Goal: Task Accomplishment & Management: Complete application form

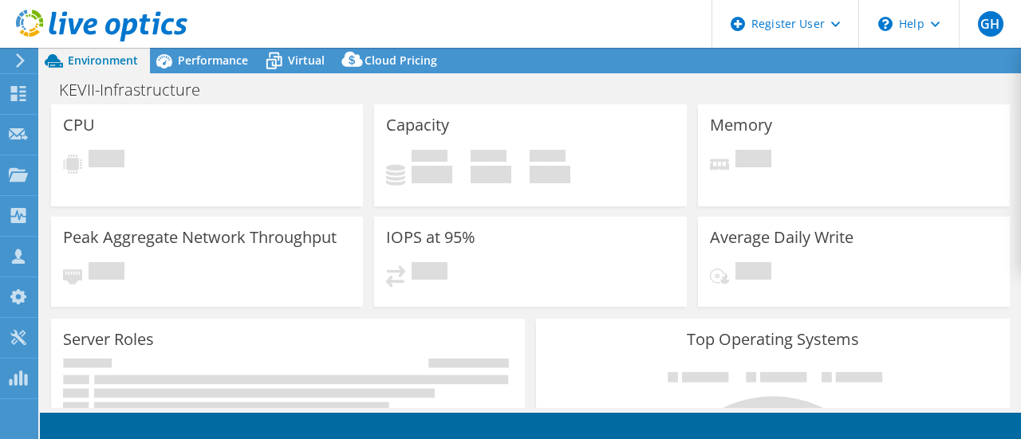
select select "USD"
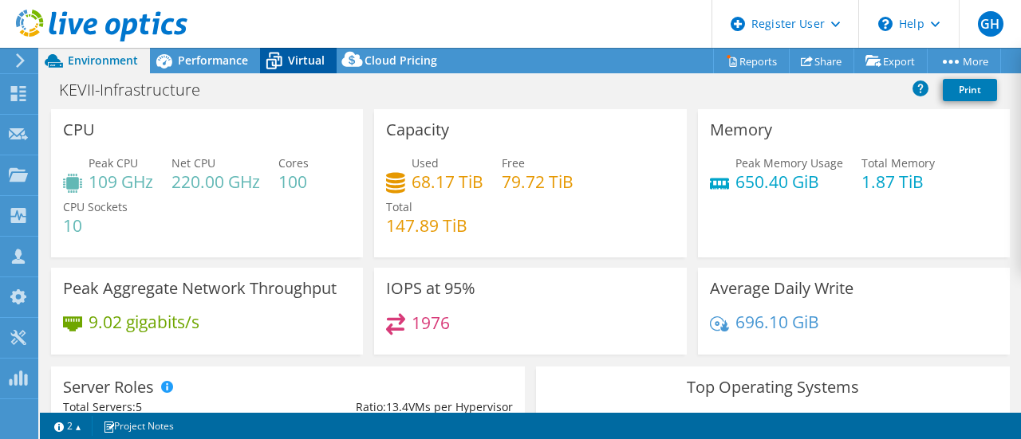
click at [295, 60] on span "Virtual" at bounding box center [306, 60] width 37 height 15
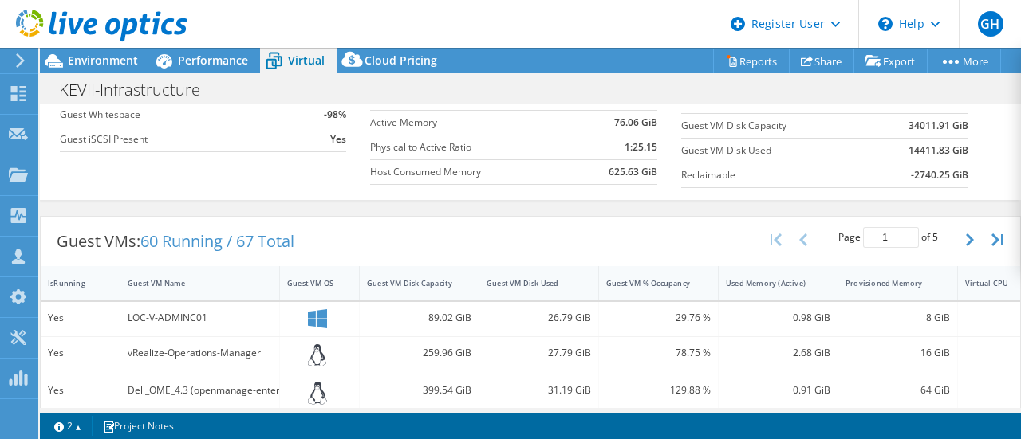
scroll to position [211, 0]
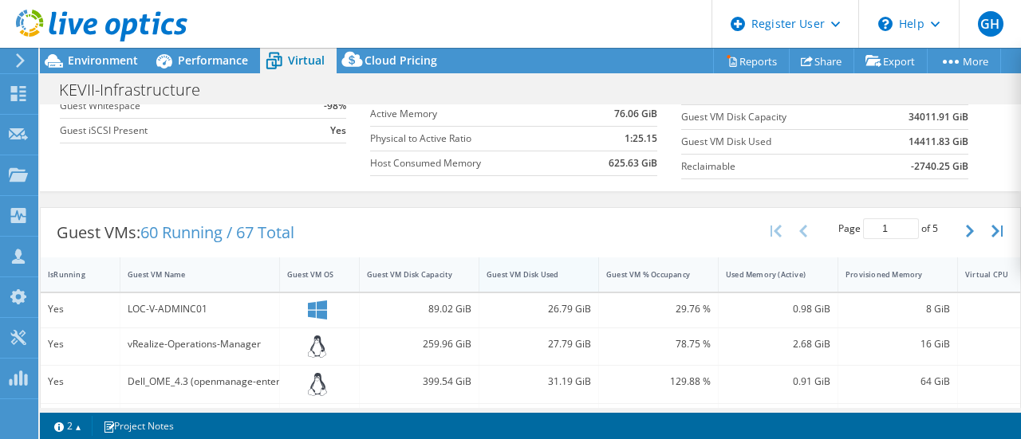
click at [558, 274] on div "Guest VM Disk Used" at bounding box center [528, 275] width 85 height 10
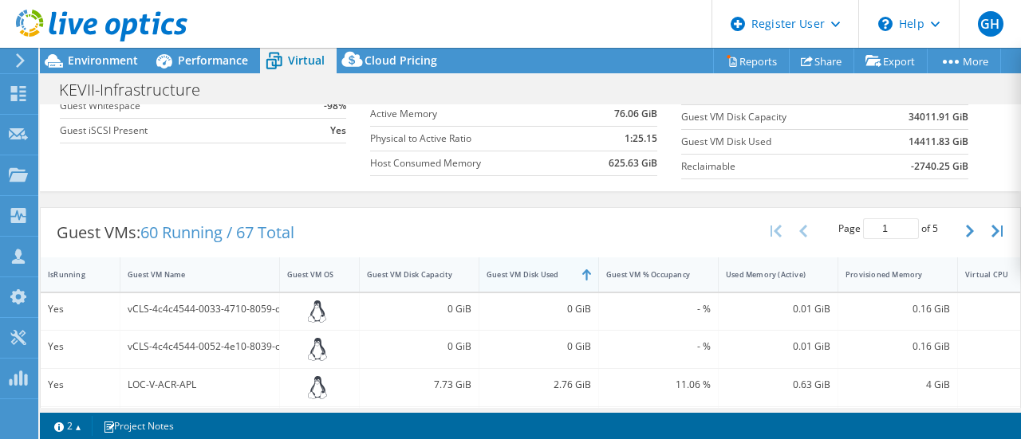
click at [552, 274] on div "Guest VM Disk Used" at bounding box center [528, 275] width 85 height 10
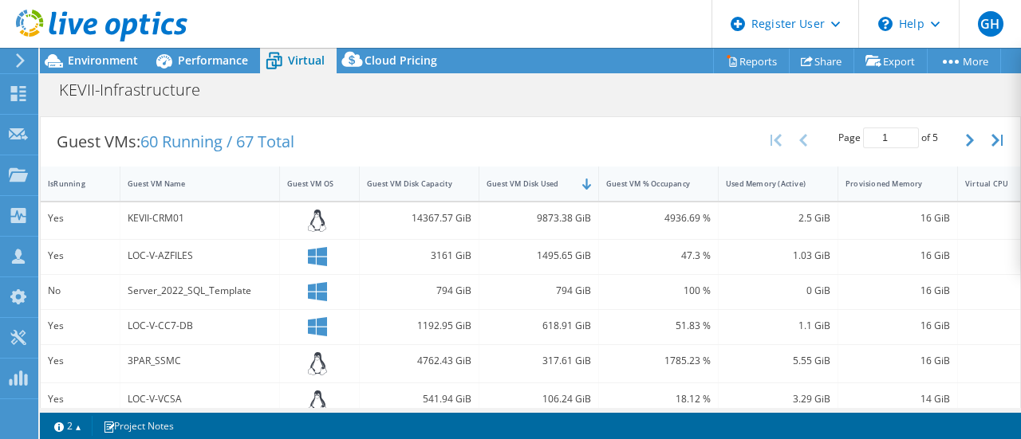
scroll to position [324, 0]
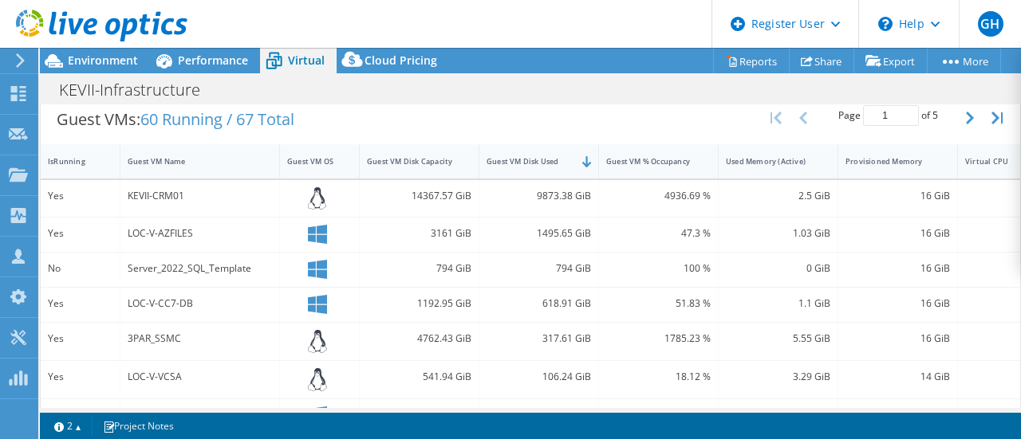
click at [85, 51] on div at bounding box center [93, 26] width 187 height 53
click at [91, 55] on span "Environment" at bounding box center [103, 60] width 70 height 15
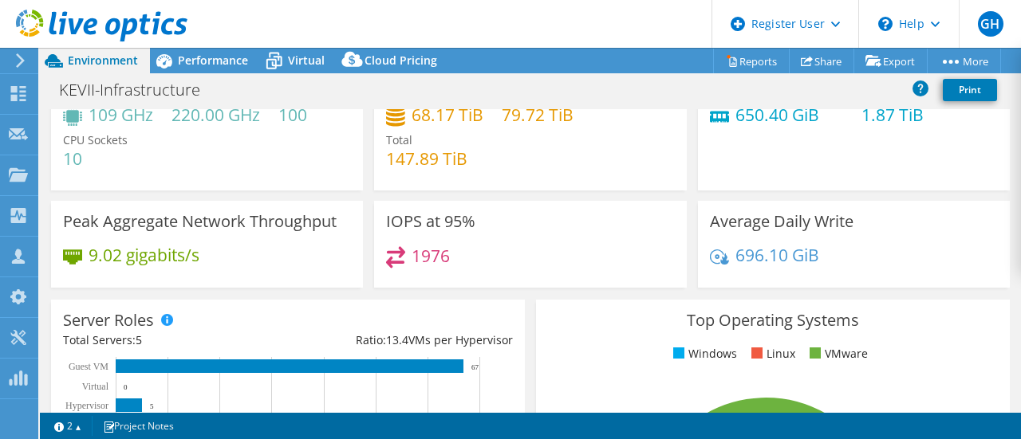
scroll to position [0, 0]
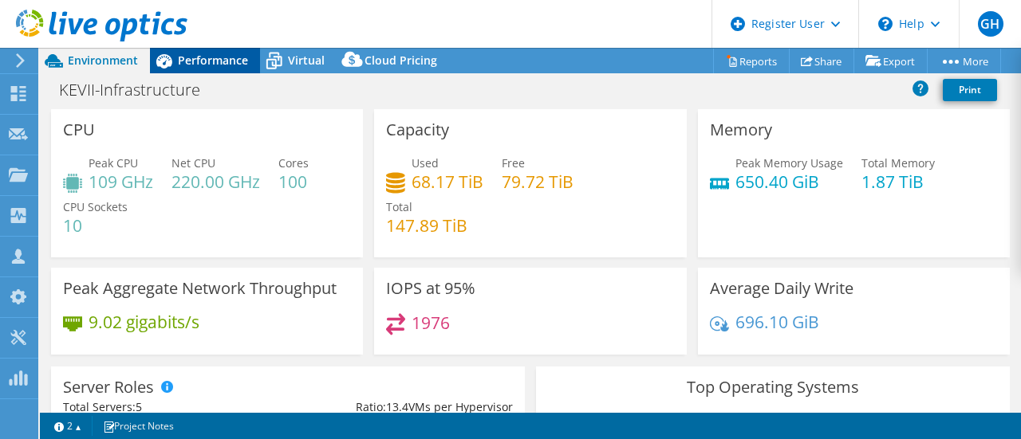
click at [202, 65] on span "Performance" at bounding box center [213, 60] width 70 height 15
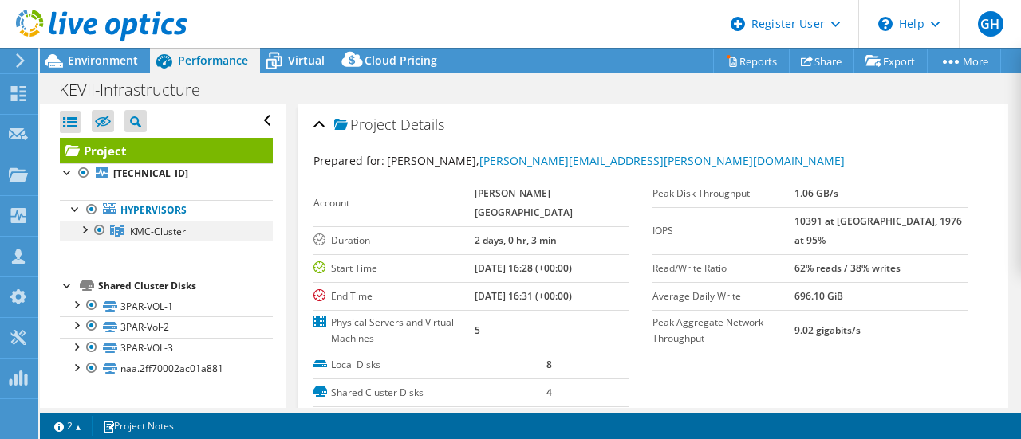
click at [87, 228] on div at bounding box center [84, 229] width 16 height 16
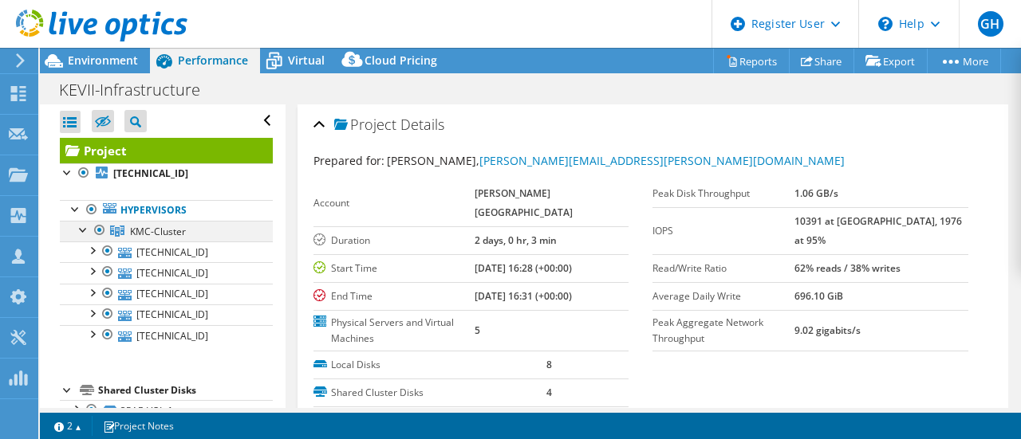
click at [85, 228] on div at bounding box center [84, 229] width 16 height 16
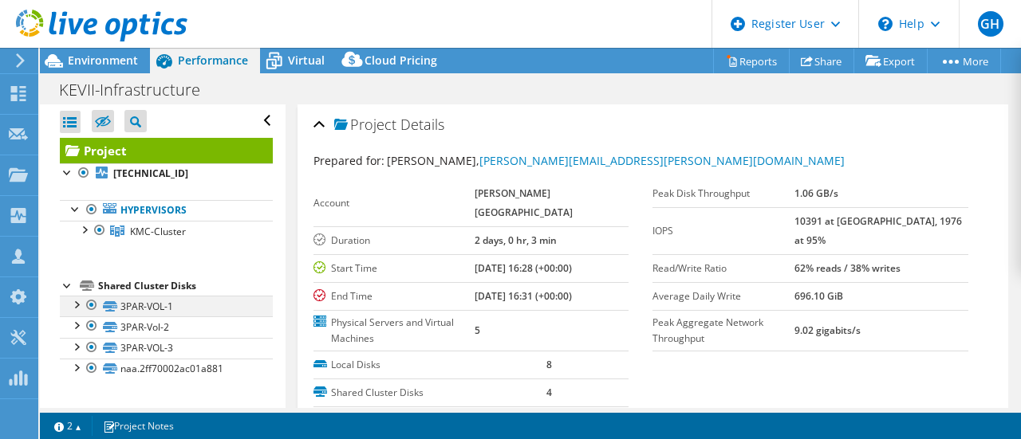
click at [81, 303] on div at bounding box center [76, 304] width 16 height 16
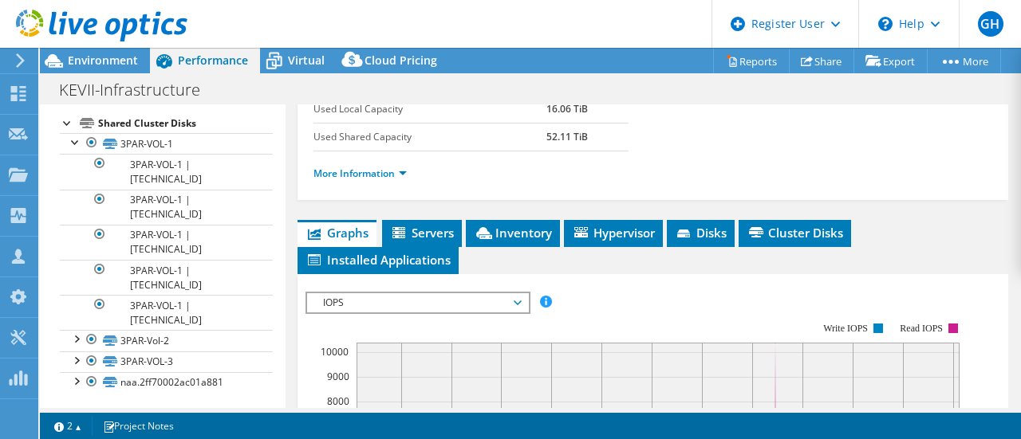
scroll to position [337, 0]
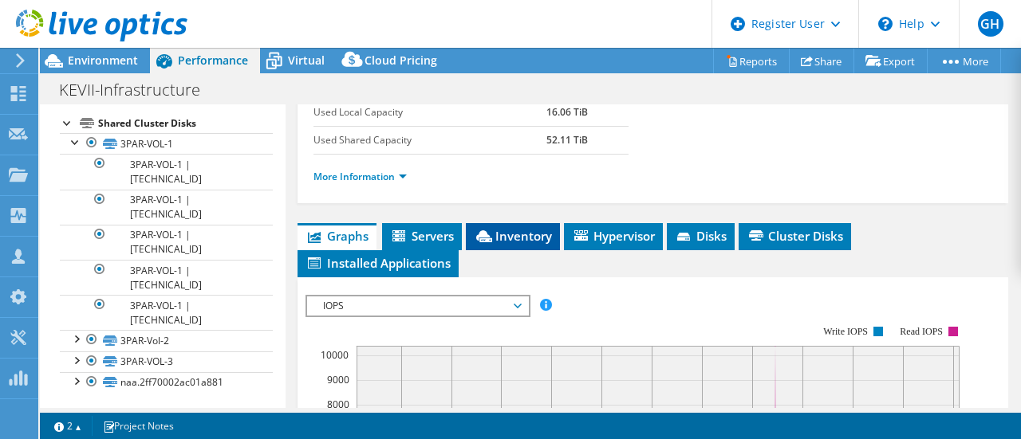
click at [505, 244] on span "Inventory" at bounding box center [513, 236] width 78 height 16
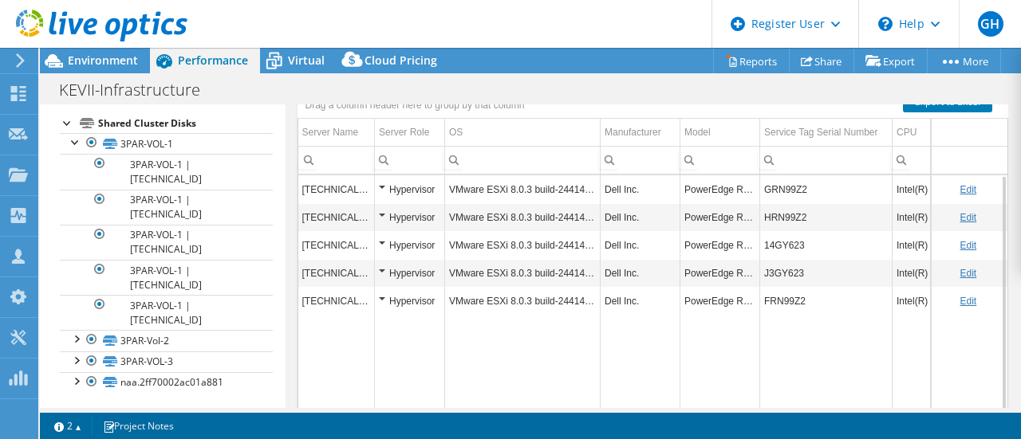
scroll to position [527, 0]
click at [85, 61] on span "Environment" at bounding box center [103, 60] width 70 height 15
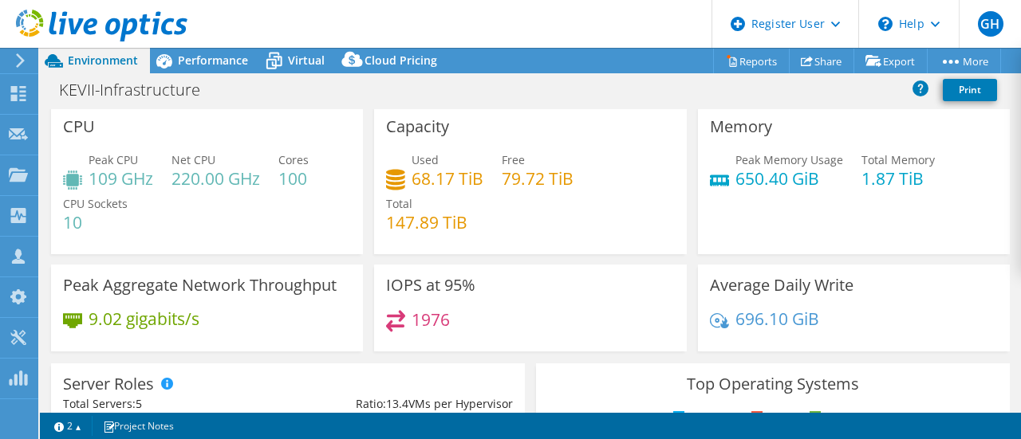
scroll to position [0, 0]
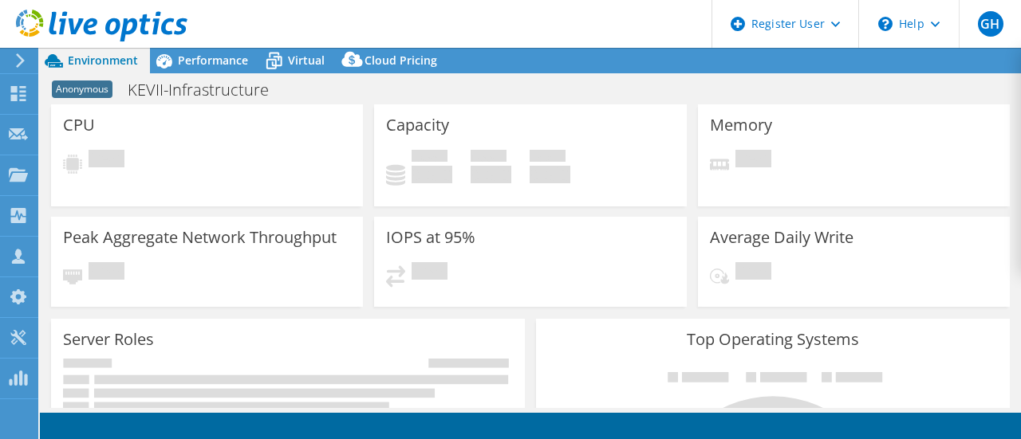
select select "USD"
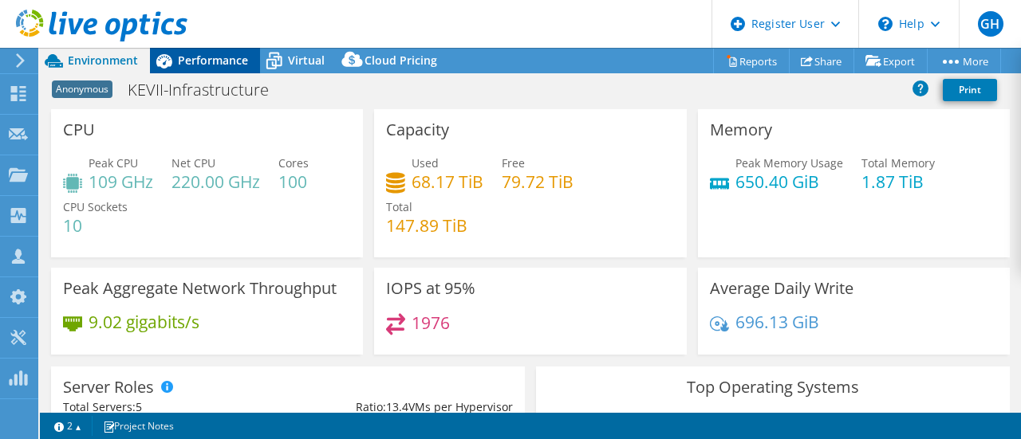
click at [214, 61] on span "Performance" at bounding box center [213, 60] width 70 height 15
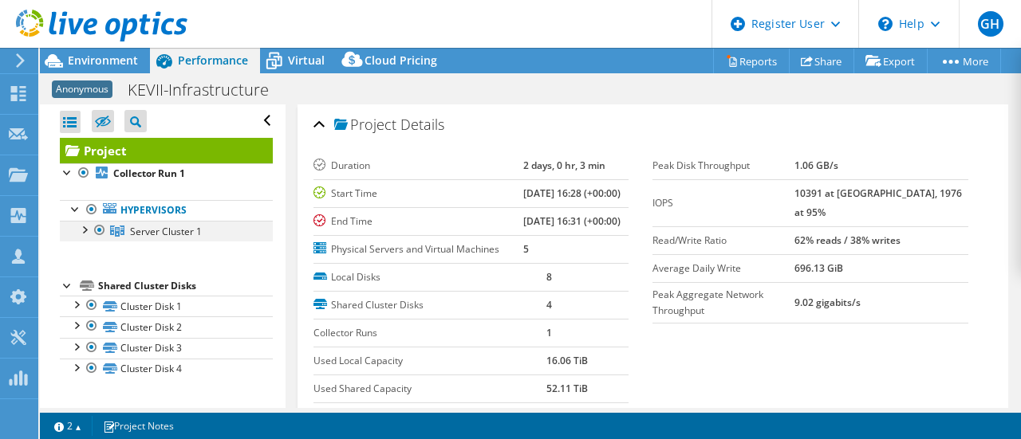
click at [88, 229] on div at bounding box center [84, 229] width 16 height 16
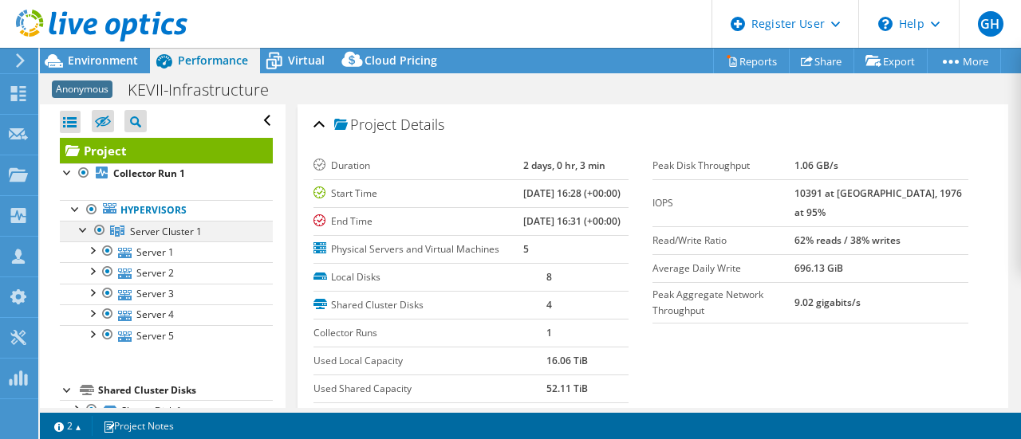
click at [88, 229] on div at bounding box center [84, 229] width 16 height 16
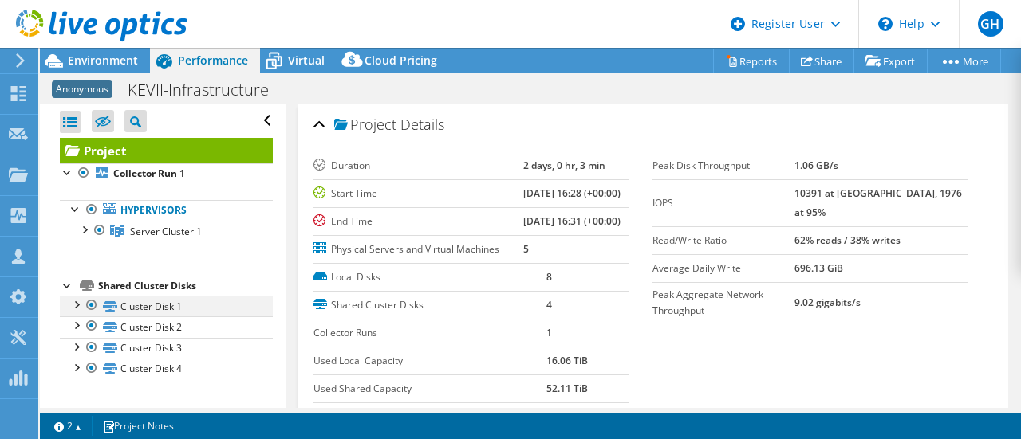
click at [77, 301] on div at bounding box center [76, 304] width 16 height 16
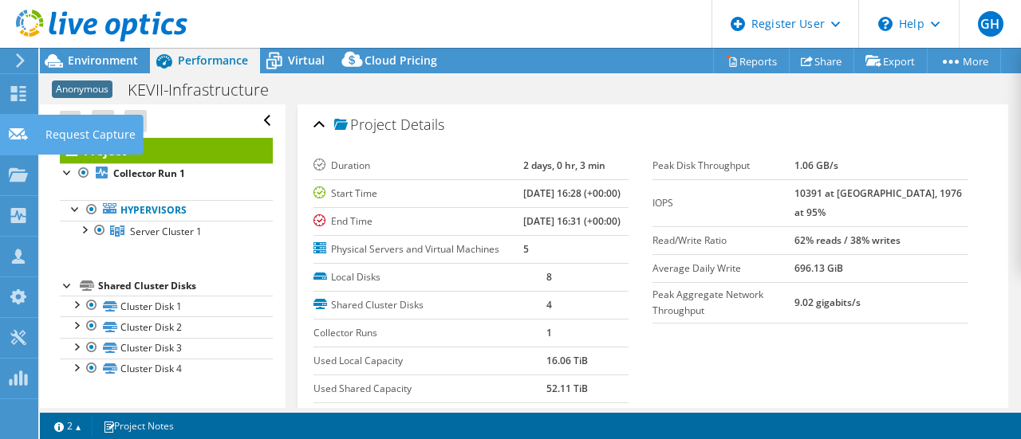
click at [78, 131] on div "Request Capture" at bounding box center [90, 135] width 106 height 40
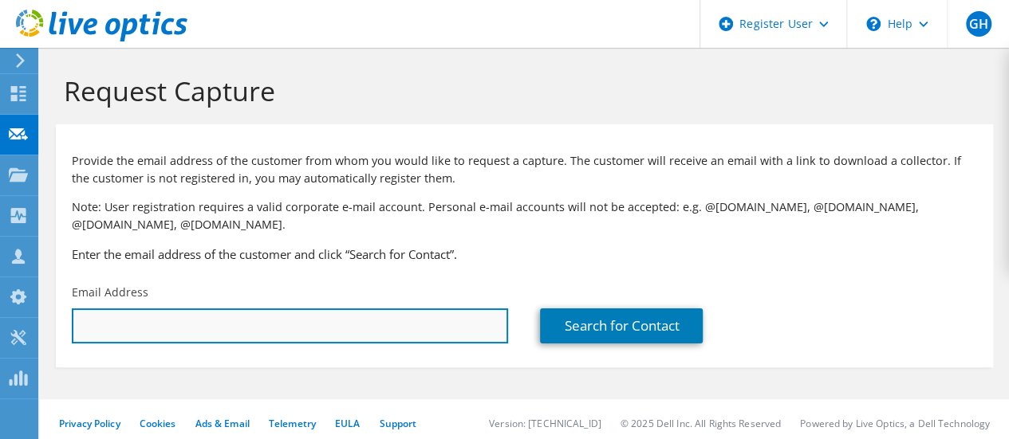
paste input "[EMAIL_ADDRESS][DOMAIN_NAME]"
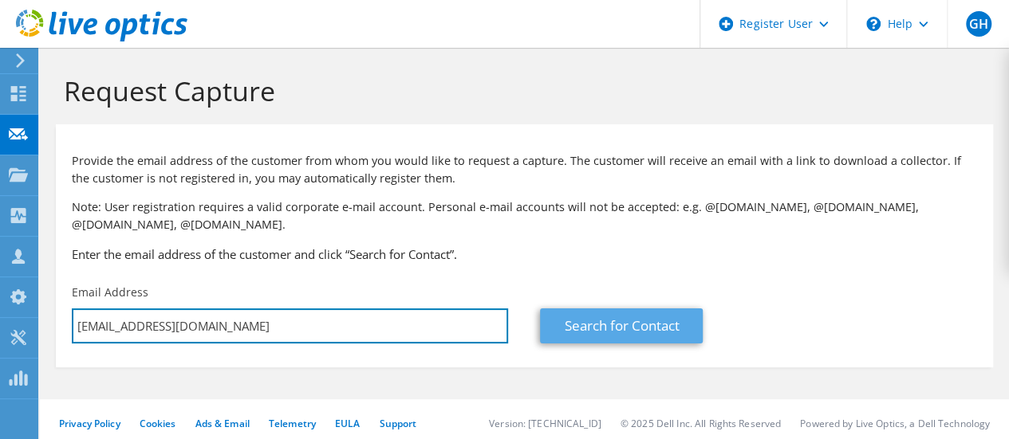
type input "[EMAIL_ADDRESS][DOMAIN_NAME]"
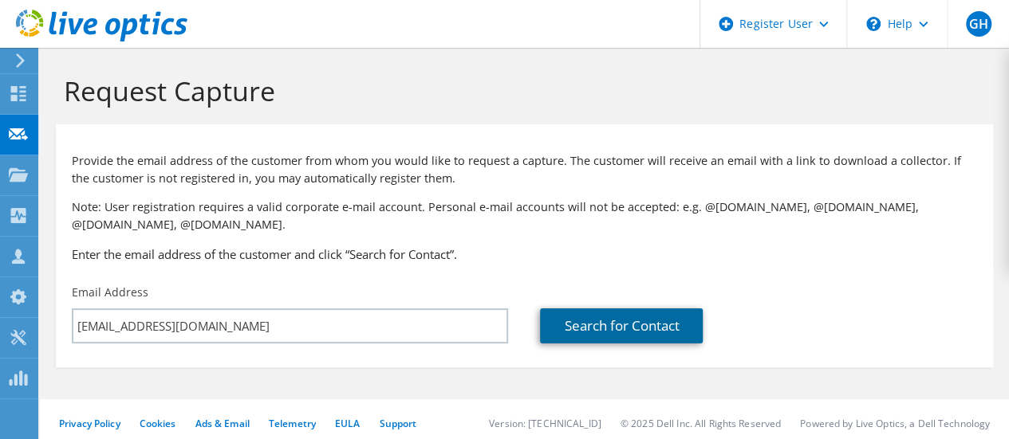
click at [600, 322] on link "Search for Contact" at bounding box center [621, 326] width 163 height 35
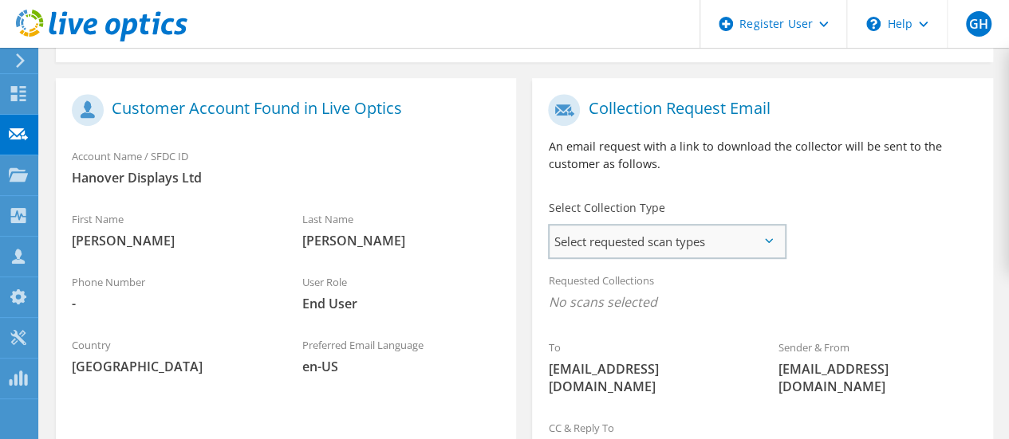
scroll to position [307, 0]
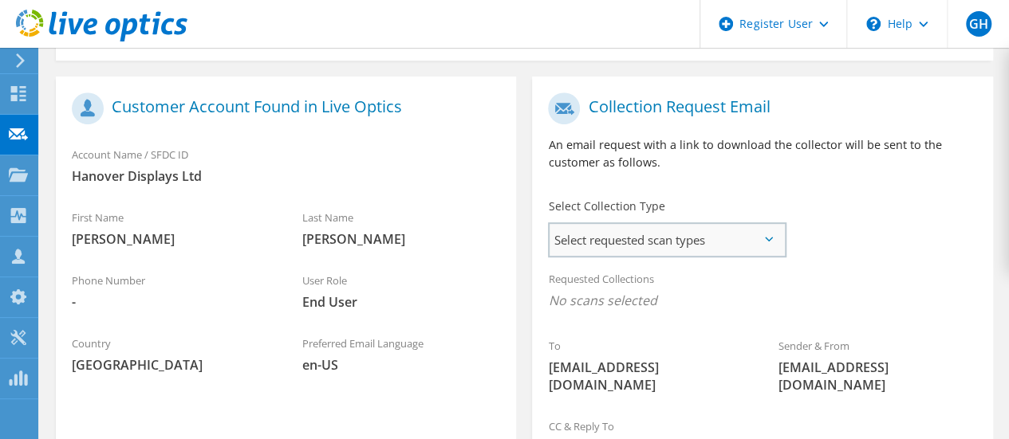
click at [658, 238] on span "Select requested scan types" at bounding box center [666, 240] width 234 height 32
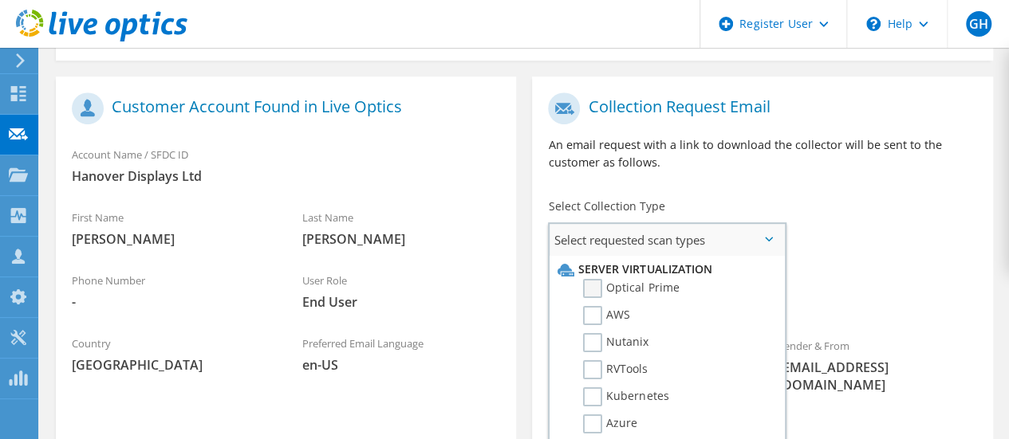
click at [648, 291] on label "Optical Prime" at bounding box center [631, 288] width 96 height 19
click at [0, 0] on input "Optical Prime" at bounding box center [0, 0] width 0 height 0
click at [866, 200] on div "To scoleman@hanoverdisplays.com Sender & From liveoptics@liveoptics.com" at bounding box center [762, 250] width 460 height 330
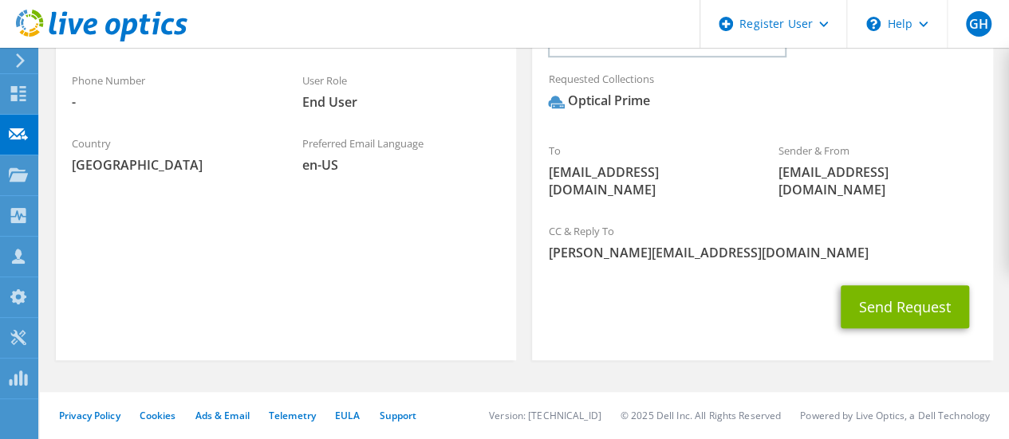
scroll to position [509, 0]
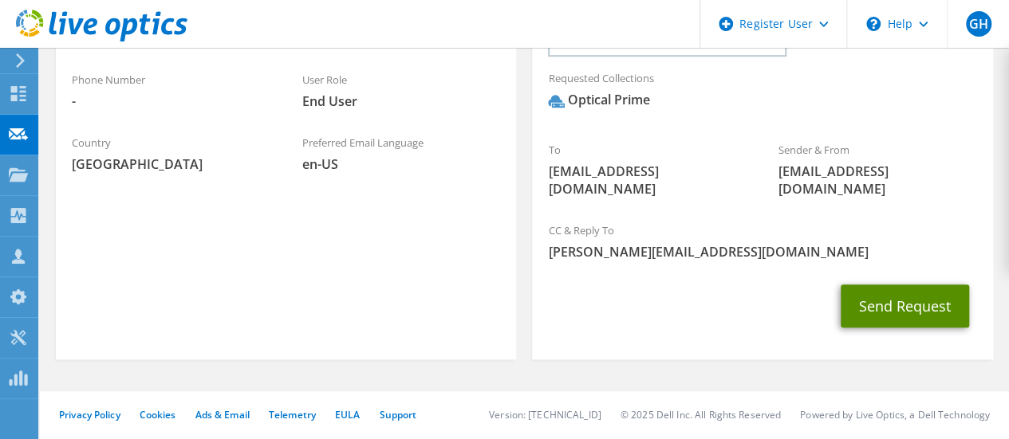
click at [887, 313] on button "Send Request" at bounding box center [905, 306] width 128 height 43
